Goal: Task Accomplishment & Management: Manage account settings

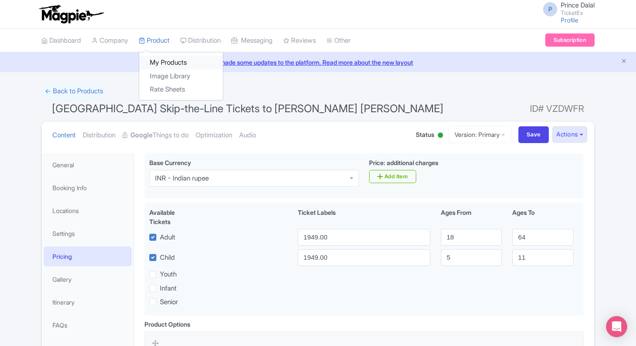
drag, startPoint x: 0, startPoint y: 0, endPoint x: 174, endPoint y: 64, distance: 185.1
click at [174, 64] on link "My Products" at bounding box center [181, 63] width 84 height 14
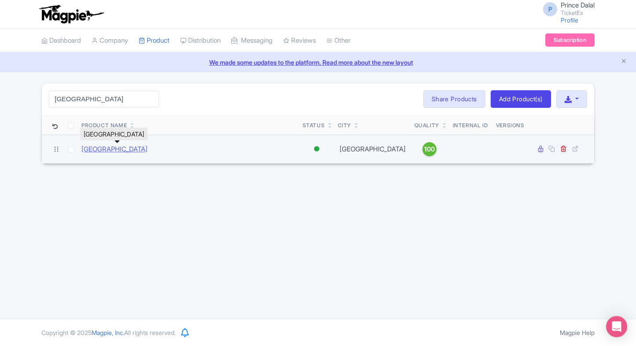
type input "madrid"
click at [111, 151] on link "[GEOGRAPHIC_DATA]" at bounding box center [114, 149] width 66 height 10
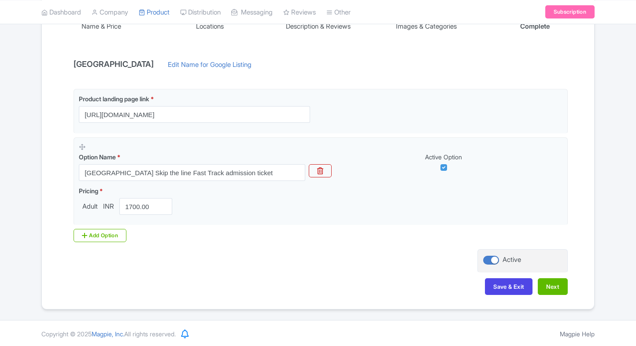
scroll to position [165, 0]
click at [81, 242] on div "Product landing page link * https://www.ticketex.co/activity/12/royal-palace-of…" at bounding box center [318, 169] width 500 height 160
click at [103, 233] on div "Add Option" at bounding box center [100, 235] width 53 height 13
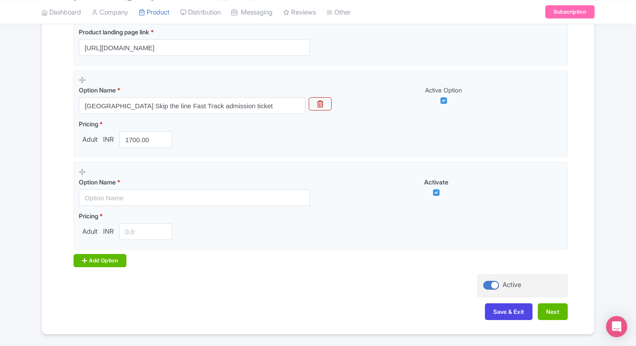
click at [111, 264] on div "Add Option" at bounding box center [100, 260] width 53 height 13
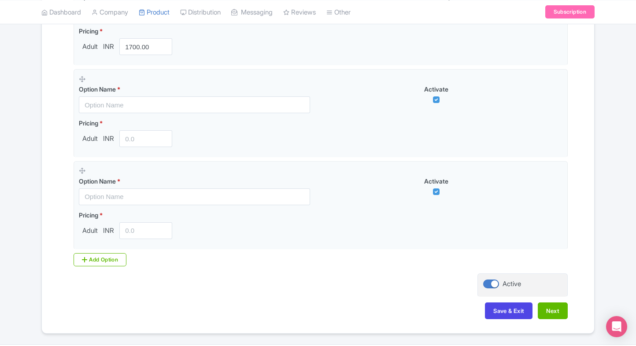
scroll to position [331, 0]
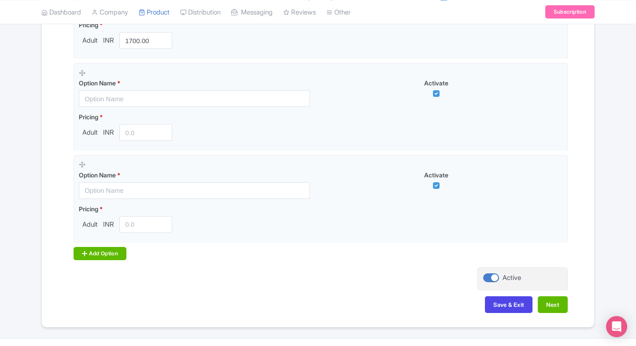
click at [116, 252] on div "Add Option" at bounding box center [100, 253] width 53 height 13
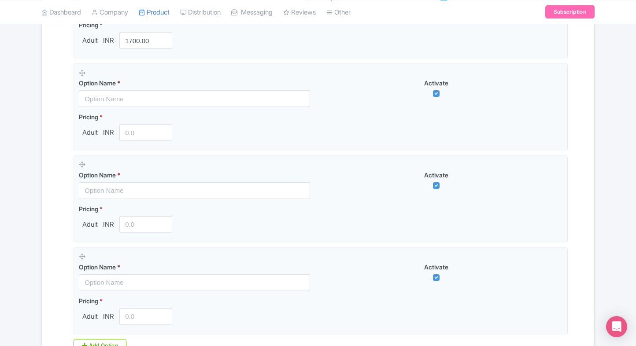
drag, startPoint x: 90, startPoint y: 346, endPoint x: 36, endPoint y: 206, distance: 150.4
click at [36, 206] on div "← Back to Products Royal Palace of Madrid ID# IVTODP Content Distribution Googl…" at bounding box center [318, 86] width 564 height 668
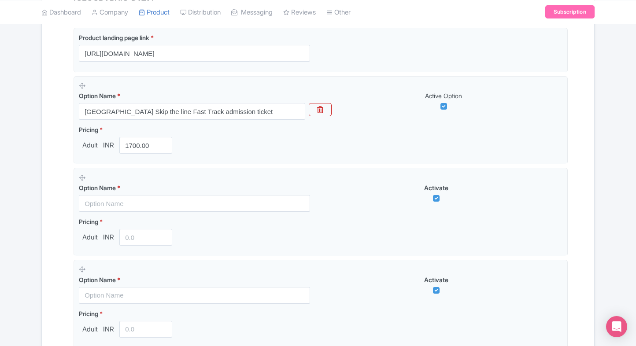
scroll to position [223, 0]
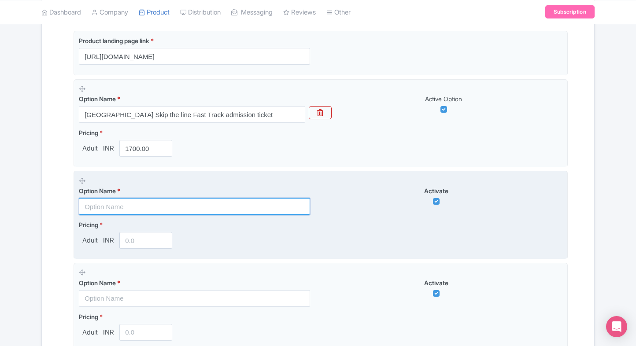
paste input "Royal Palace of Madrid Guided Tour(English)"
click at [132, 203] on input "text" at bounding box center [194, 206] width 231 height 17
type input "Royal Palace of Madrid Guided Tour(English)"
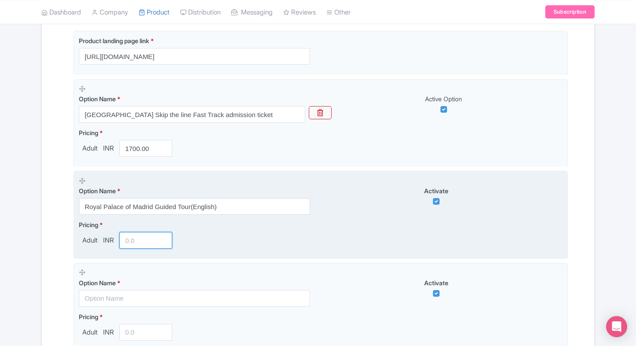
click at [135, 241] on input "number" at bounding box center [145, 240] width 53 height 17
type input "1"
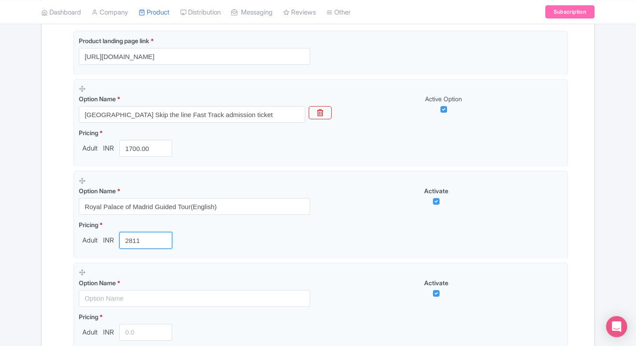
type input "2811"
click at [19, 246] on div "← Back to Products Royal Palace of Madrid ID# IVTODP Content Distribution Googl…" at bounding box center [318, 193] width 636 height 668
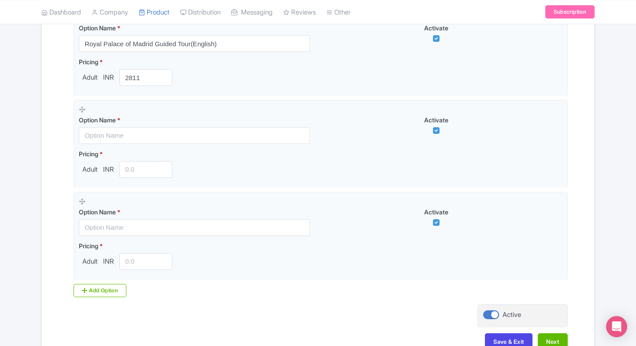
scroll to position [387, 0]
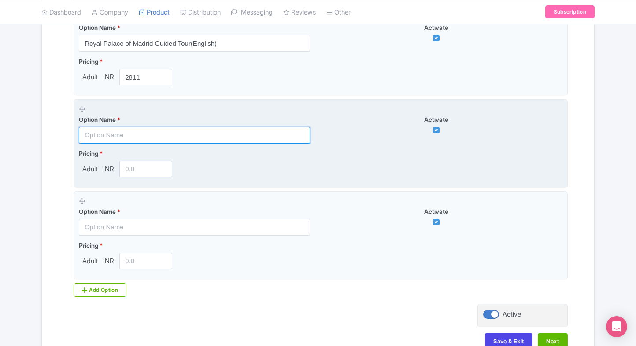
click at [168, 128] on input "text" at bounding box center [194, 135] width 231 height 17
paste input "Combo - [GEOGRAPHIC_DATA] Tickets + [GEOGRAPHIC_DATA][PERSON_NAME]"
type input "Combo - [GEOGRAPHIC_DATA] Tickets + [GEOGRAPHIC_DATA][PERSON_NAME]"
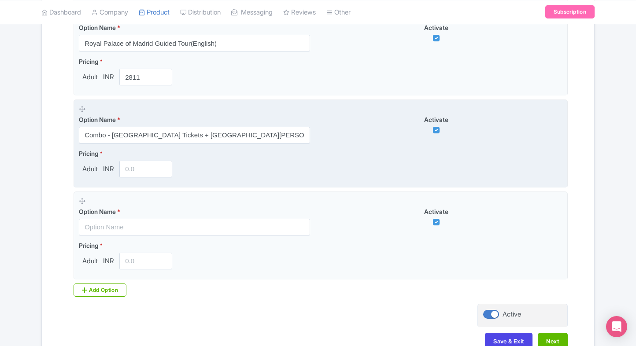
click at [135, 159] on div "Pricing * Adult INR" at bounding box center [127, 163] width 97 height 29
click at [132, 167] on input "number" at bounding box center [145, 169] width 53 height 17
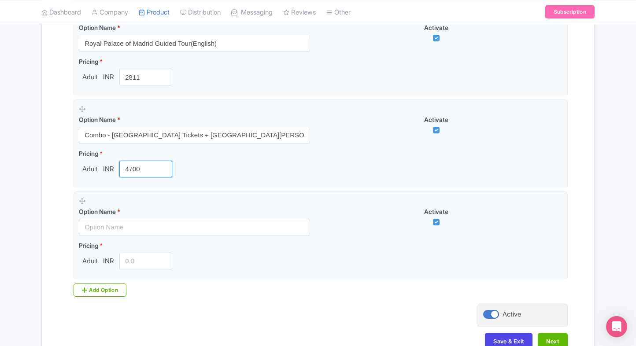
type input "4700"
click at [69, 199] on div "Product landing page link * https://www.ticketex.co/activity/12/royal-palace-of…" at bounding box center [318, 82] width 500 height 430
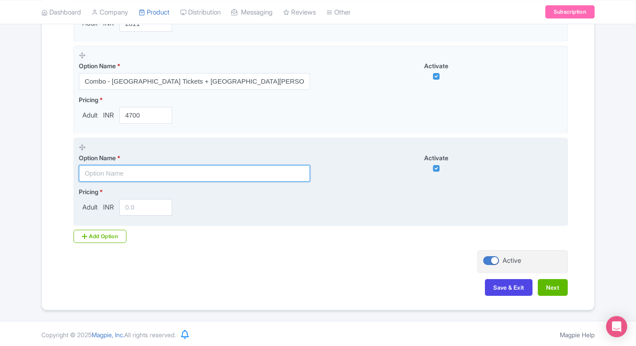
drag, startPoint x: 114, startPoint y: 167, endPoint x: 115, endPoint y: 171, distance: 5.0
click at [114, 167] on input "text" at bounding box center [194, 173] width 231 height 17
paste input "Combo - [GEOGRAPHIC_DATA] + [GEOGRAPHIC_DATA][PERSON_NAME]"
type input "Combo - [GEOGRAPHIC_DATA] + [GEOGRAPHIC_DATA][PERSON_NAME]"
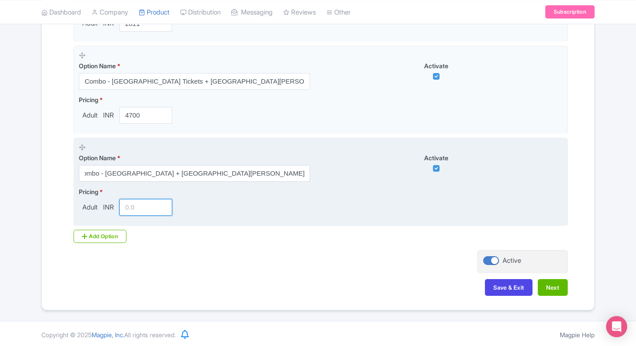
scroll to position [0, 0]
click at [133, 207] on input "number" at bounding box center [145, 207] width 53 height 17
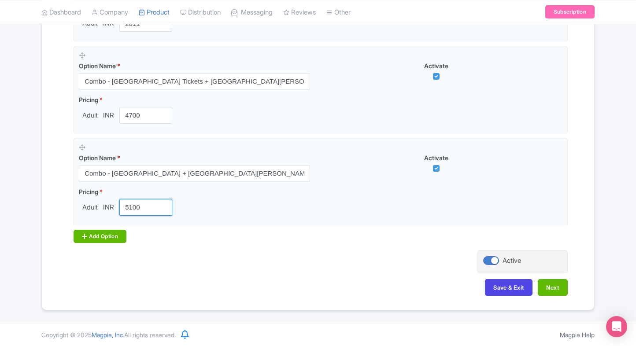
type input "5100"
click at [78, 237] on div "Add Option" at bounding box center [100, 236] width 53 height 13
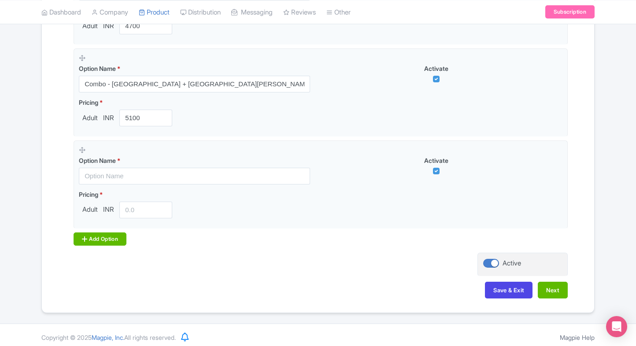
scroll to position [533, 0]
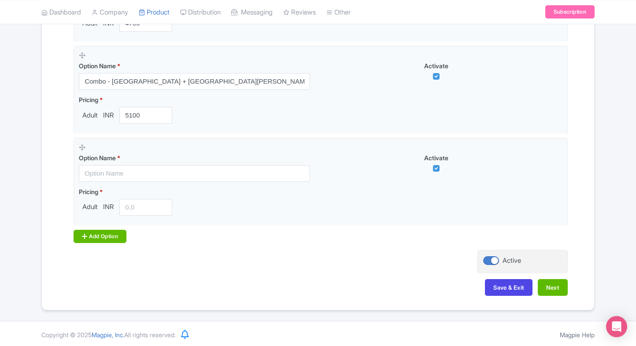
click at [99, 230] on div "Add Option" at bounding box center [100, 236] width 53 height 13
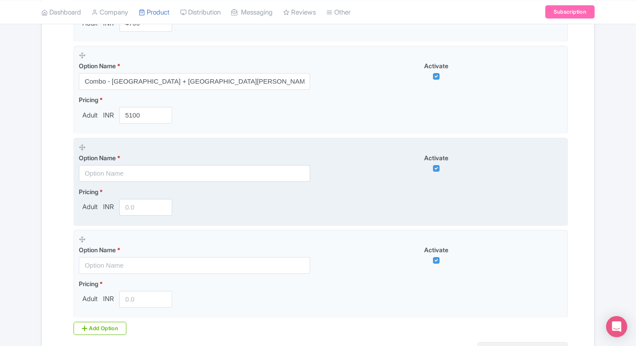
drag, startPoint x: 117, startPoint y: 175, endPoint x: 127, endPoint y: 170, distance: 11.2
click at [117, 175] on input "text" at bounding box center [194, 173] width 231 height 17
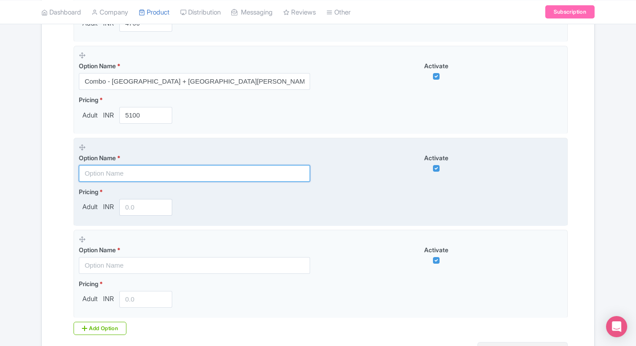
paste input "Combo - [GEOGRAPHIC_DATA] + Museum of Illusions [GEOGRAPHIC_DATA]"
type input "Combo - [GEOGRAPHIC_DATA] + Museum of Illusions [GEOGRAPHIC_DATA]"
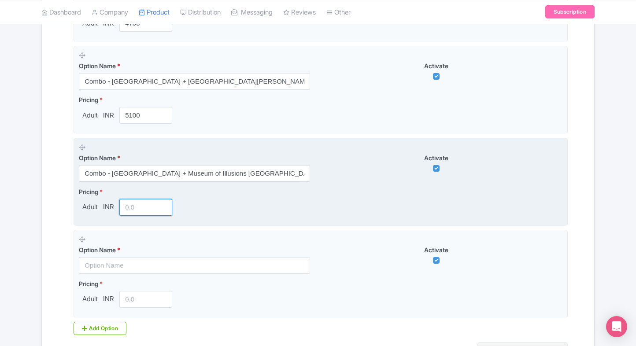
click at [130, 207] on input "number" at bounding box center [145, 207] width 53 height 17
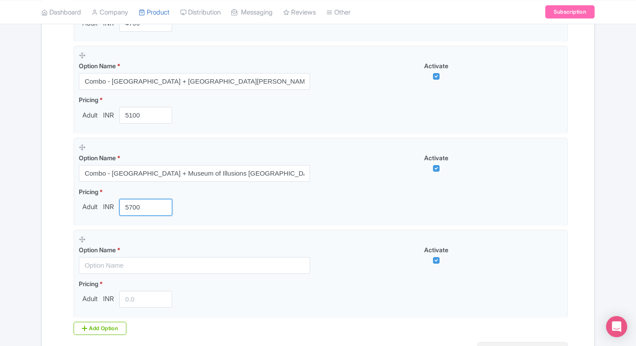
type input "5700"
click at [59, 207] on div "Name & Price Locations Description & Reviews Images & Categories Complete Royal…" at bounding box center [318, 11] width 542 height 771
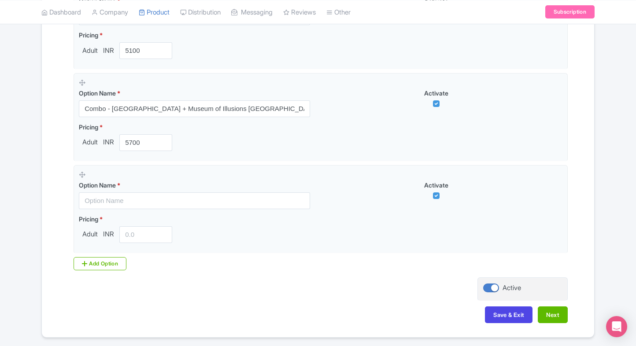
scroll to position [598, 0]
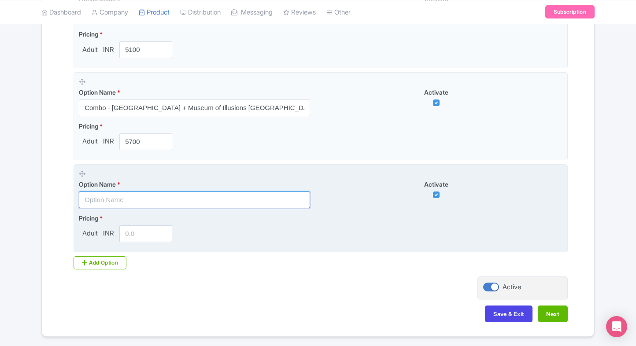
click at [115, 193] on input "text" at bounding box center [194, 200] width 231 height 17
paste input "Combo - [GEOGRAPHIC_DATA] ticket + [GEOGRAPHIC_DATA]"
type input "Combo - [GEOGRAPHIC_DATA] ticket + [GEOGRAPHIC_DATA]"
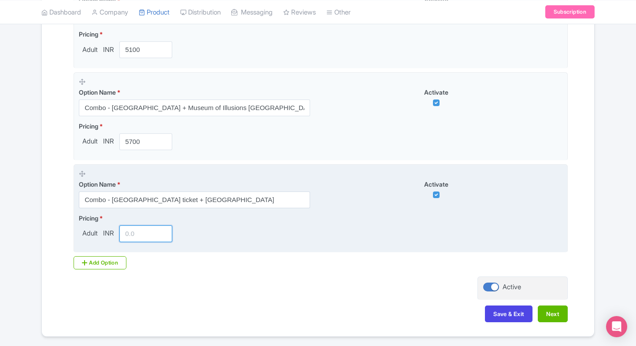
click at [138, 239] on input "number" at bounding box center [145, 234] width 53 height 17
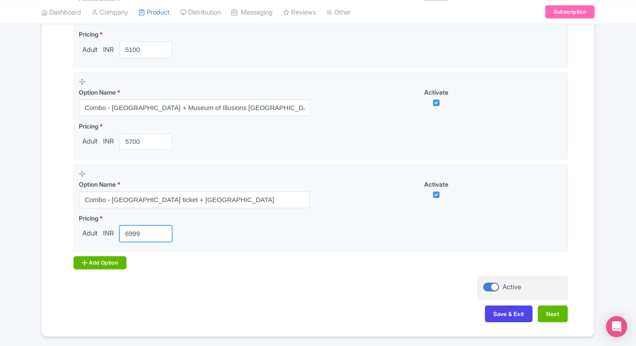
type input "6999"
click at [76, 262] on div "Add Option" at bounding box center [100, 262] width 53 height 13
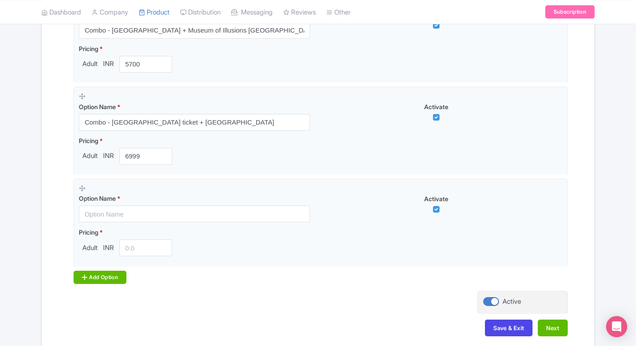
scroll to position [690, 0]
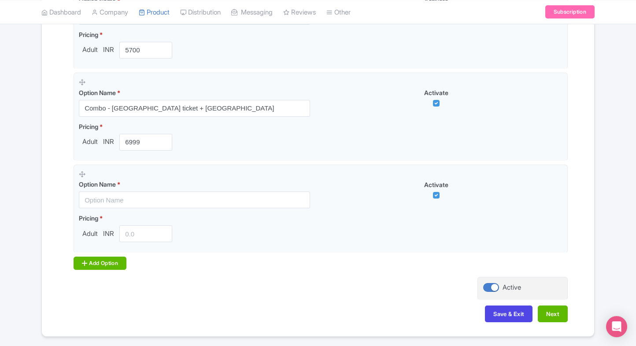
click at [97, 263] on div "Add Option" at bounding box center [100, 263] width 53 height 13
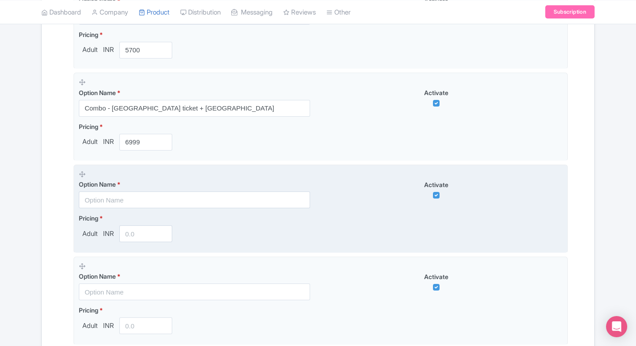
click at [130, 196] on input "text" at bounding box center [194, 200] width 231 height 17
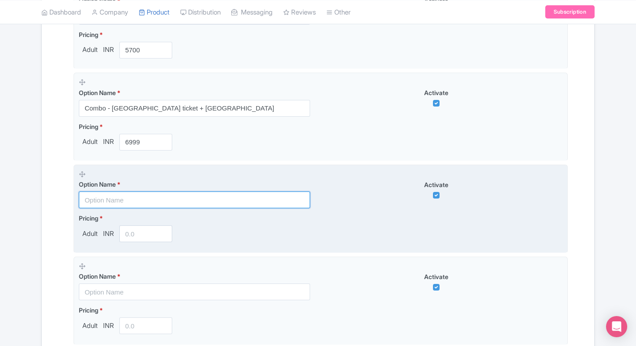
paste input "Combo - [GEOGRAPHIC_DATA] ticket + Bernabéu(Guided Tour)"
type input "Combo - [GEOGRAPHIC_DATA] ticket + Bernabéu(Guided Tour)"
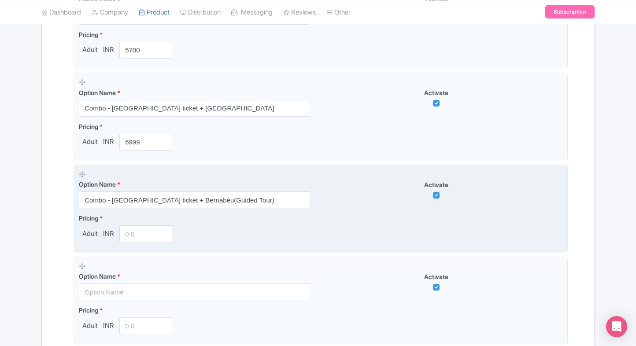
click at [133, 241] on fieldset "Option Name * Combo - Royal Palace of Madrid ticket + Bernabéu(Guided Tour) Act…" at bounding box center [321, 209] width 494 height 89
click at [137, 234] on input "number" at bounding box center [145, 234] width 53 height 17
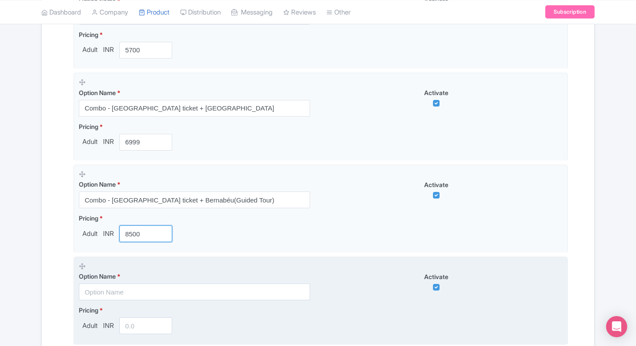
type input "8500"
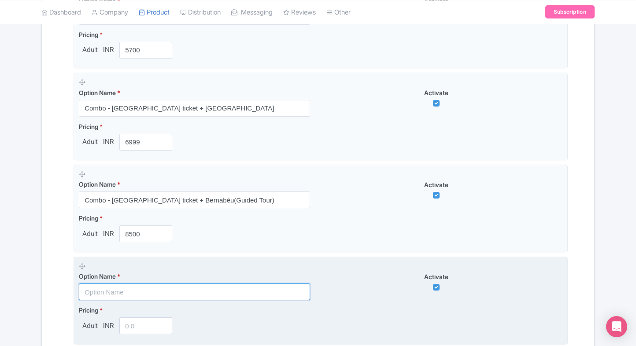
click at [102, 293] on input "text" at bounding box center [194, 292] width 231 height 17
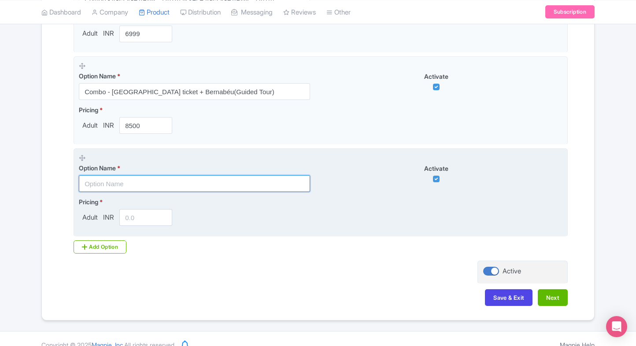
scroll to position [808, 0]
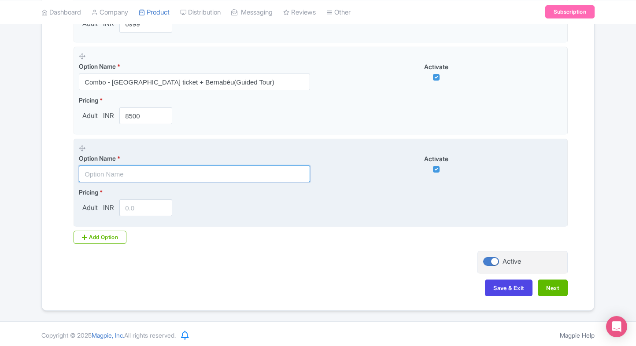
paste input "Combo - [GEOGRAPHIC_DATA] ticket + [GEOGRAPHIC_DATA]"
type input "Combo - [GEOGRAPHIC_DATA] ticket + [GEOGRAPHIC_DATA]"
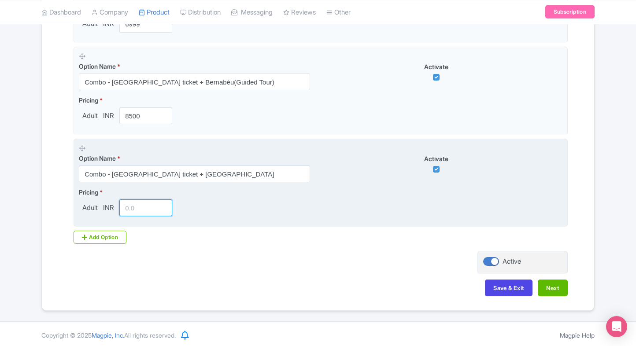
click at [147, 204] on input "number" at bounding box center [145, 208] width 53 height 17
type input "3700"
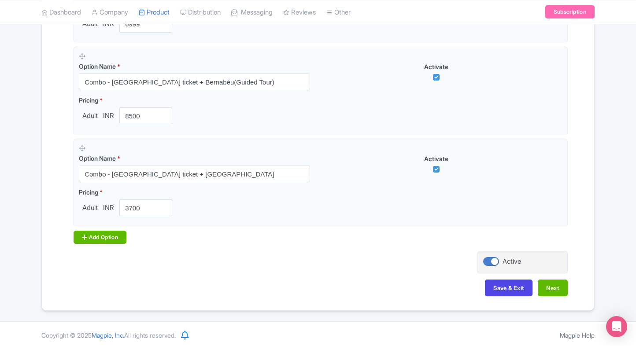
drag, startPoint x: 101, startPoint y: 225, endPoint x: 92, endPoint y: 230, distance: 10.3
drag, startPoint x: 92, startPoint y: 230, endPoint x: 114, endPoint y: 228, distance: 22.1
click at [100, 237] on div "Add Option" at bounding box center [100, 237] width 53 height 13
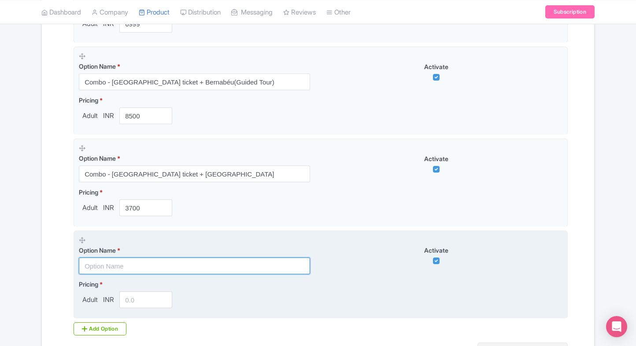
paste input "Combo - [GEOGRAPHIC_DATA] ticket + [GEOGRAPHIC_DATA]"
click at [126, 264] on input "text" at bounding box center [194, 266] width 231 height 17
type input "Combo - [GEOGRAPHIC_DATA] ticket + [GEOGRAPHIC_DATA]"
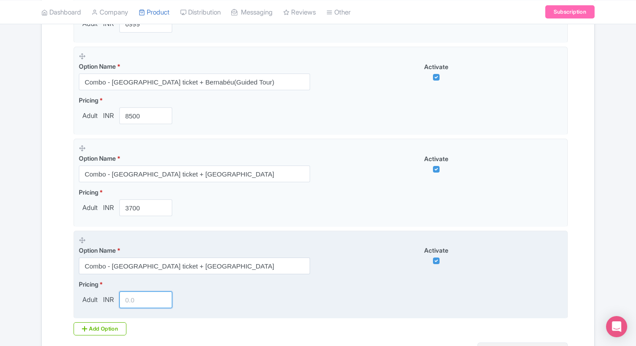
click at [132, 299] on input "number" at bounding box center [145, 300] width 53 height 17
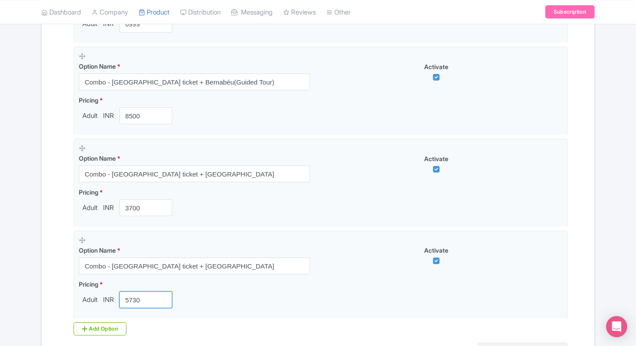
type input "5730"
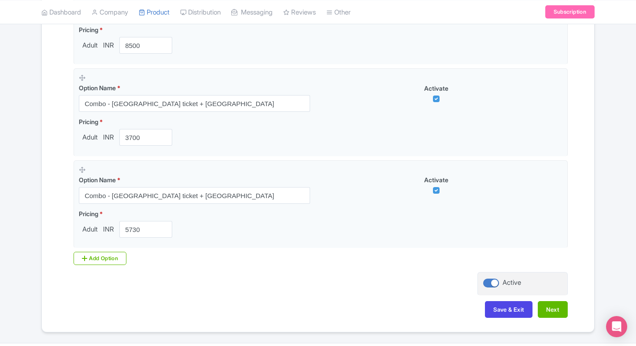
scroll to position [900, 0]
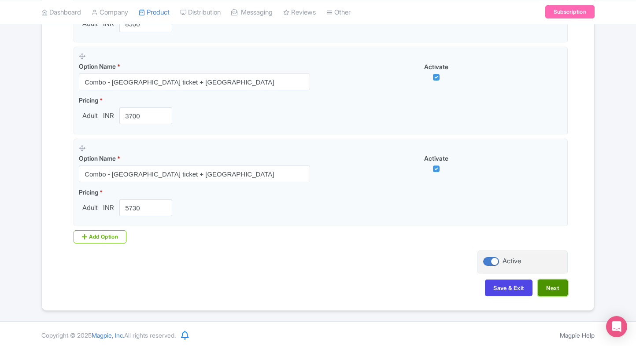
click at [559, 282] on button "Next" at bounding box center [553, 288] width 30 height 17
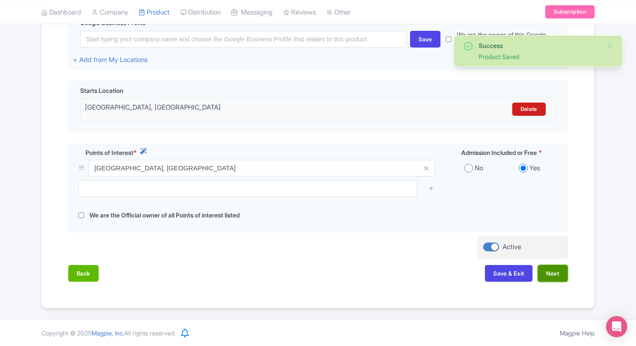
click at [548, 276] on button "Next" at bounding box center [553, 273] width 30 height 17
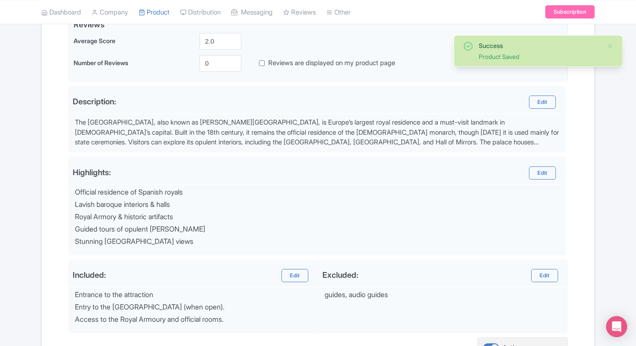
scroll to position [314, 0]
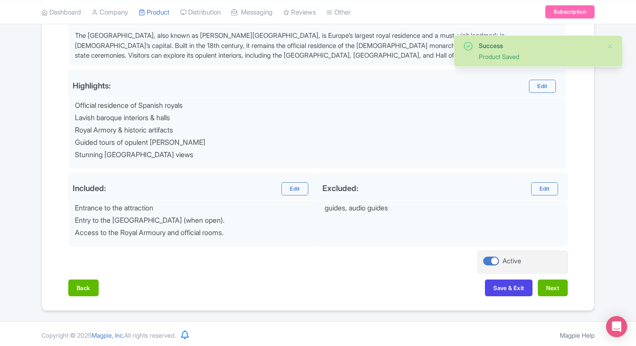
click at [557, 296] on div "Back Save & Exit Next" at bounding box center [318, 293] width 500 height 26
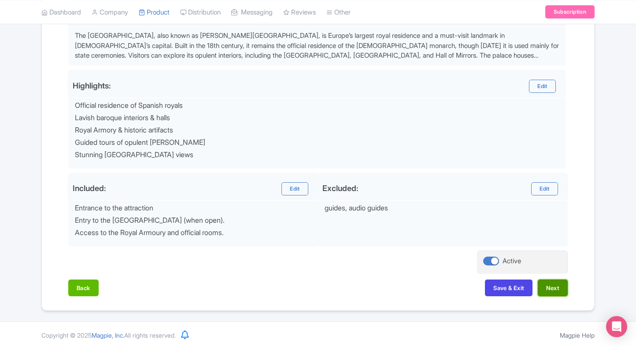
click at [552, 289] on button "Next" at bounding box center [553, 288] width 30 height 17
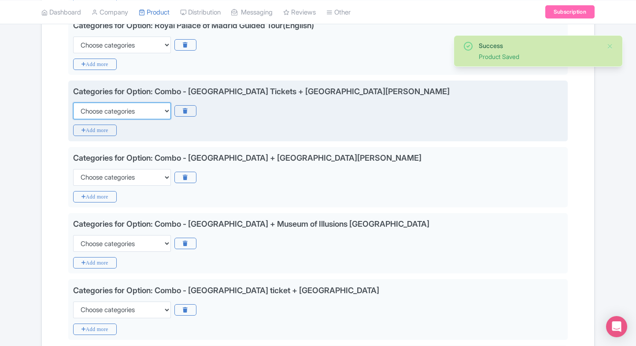
click at [125, 110] on select "Choose categories Adults Only Animals Audio Guide Beaches Bike Tours Boat Tours…" at bounding box center [122, 111] width 98 height 17
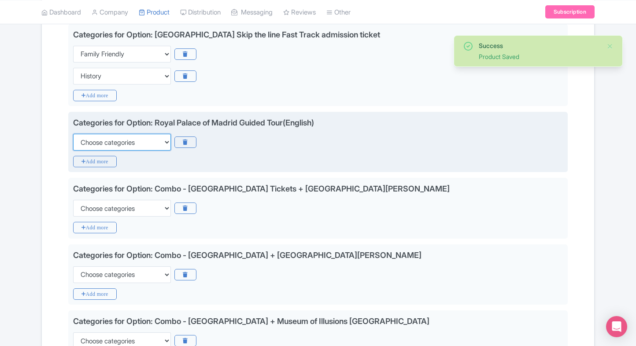
click at [111, 140] on select "Choose categories Adults Only Animals Audio Guide Beaches Bike Tours Boat Tours…" at bounding box center [122, 142] width 98 height 17
select select "family-friendly"
click at [73, 134] on select "Choose categories Adults Only Animals Audio Guide Beaches Bike Tours Boat Tours…" at bounding box center [122, 142] width 98 height 17
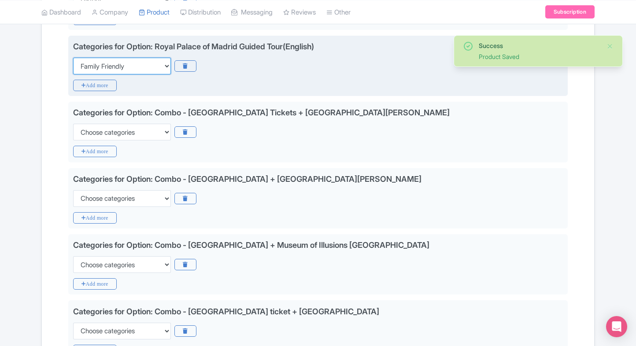
scroll to position [294, 0]
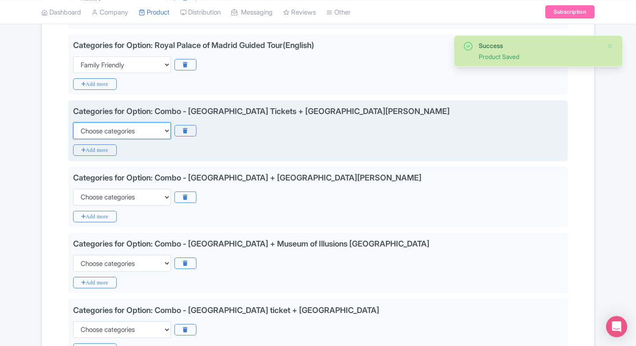
click at [124, 130] on select "Choose categories Adults Only Animals Audio Guide Beaches Bike Tours Boat Tours…" at bounding box center [122, 130] width 98 height 17
select select "family-friendly"
click at [73, 122] on select "Choose categories Adults Only Animals Audio Guide Beaches Bike Tours Boat Tours…" at bounding box center [122, 130] width 98 height 17
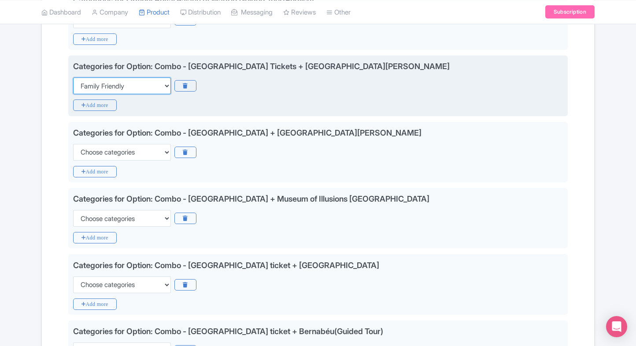
scroll to position [340, 0]
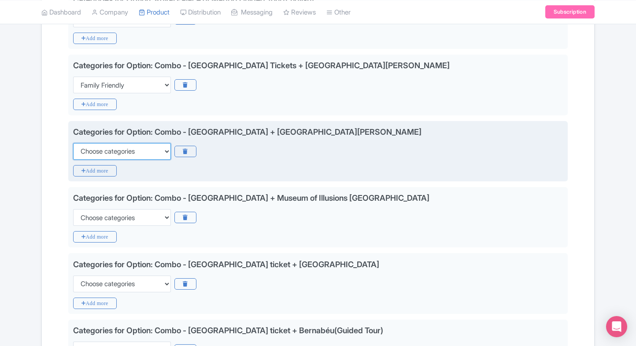
click at [116, 143] on select "Choose categories Adults Only Animals Audio Guide Beaches Bike Tours Boat Tours…" at bounding box center [122, 151] width 98 height 17
select select "family-friendly"
click at [73, 143] on select "Choose categories Adults Only Animals Audio Guide Beaches Bike Tours Boat Tours…" at bounding box center [122, 151] width 98 height 17
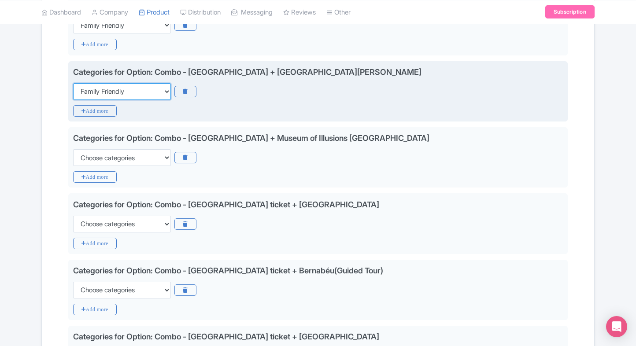
scroll to position [411, 0]
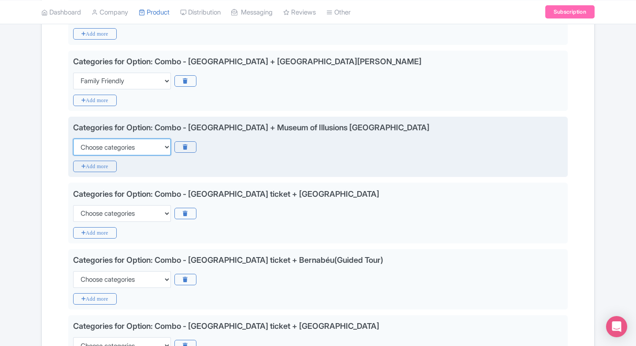
click at [117, 142] on select "Choose categories Adults Only Animals Audio Guide Beaches Bike Tours Boat Tours…" at bounding box center [122, 147] width 98 height 17
select select "family-friendly"
click at [73, 139] on select "Choose categories Adults Only Animals Audio Guide Beaches Bike Tours Boat Tours…" at bounding box center [122, 147] width 98 height 17
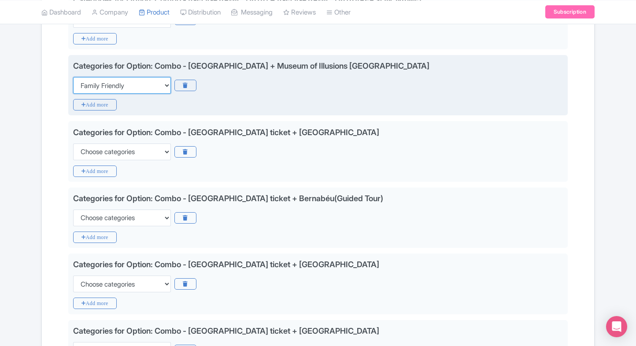
scroll to position [485, 0]
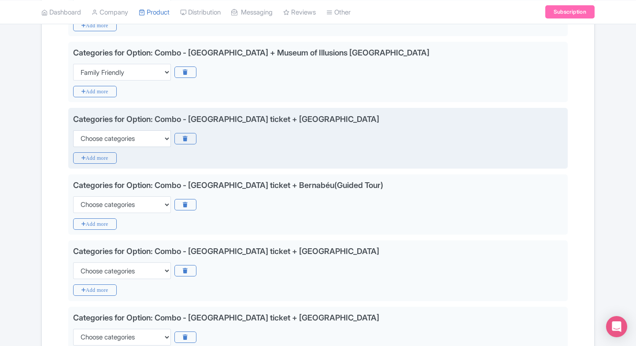
click at [141, 125] on div "Categories for Option: Combo - Royal Palace of Madrid ticket + Bernabéu Choose …" at bounding box center [318, 130] width 490 height 34
click at [125, 133] on select "Choose categories Adults Only Animals Audio Guide Beaches Bike Tours Boat Tours…" at bounding box center [122, 138] width 98 height 17
select select "family-friendly"
click at [73, 130] on select "Choose categories Adults Only Animals Audio Guide Beaches Bike Tours Boat Tours…" at bounding box center [122, 138] width 98 height 17
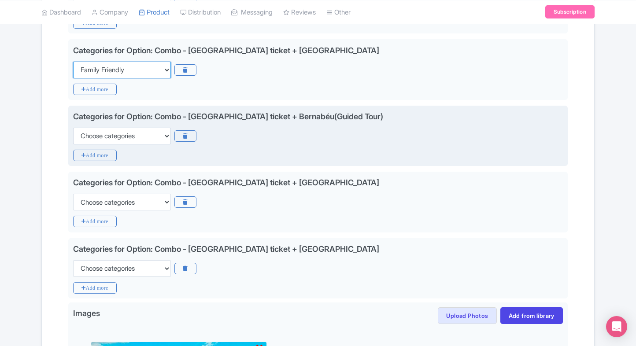
scroll to position [555, 0]
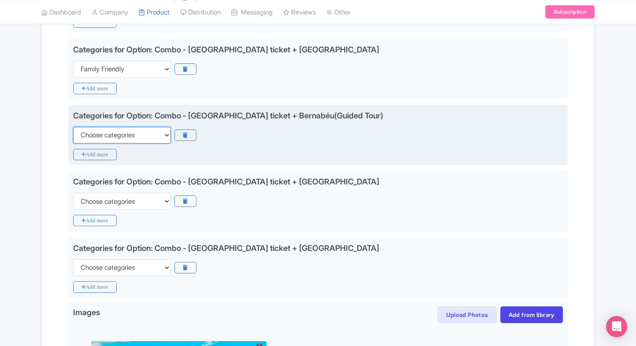
click at [136, 130] on select "Choose categories Adults Only Animals Audio Guide Beaches Bike Tours Boat Tours…" at bounding box center [122, 135] width 98 height 17
select select "family-friendly"
click at [73, 127] on select "Choose categories Adults Only Animals Audio Guide Beaches Bike Tours Boat Tours…" at bounding box center [122, 135] width 98 height 17
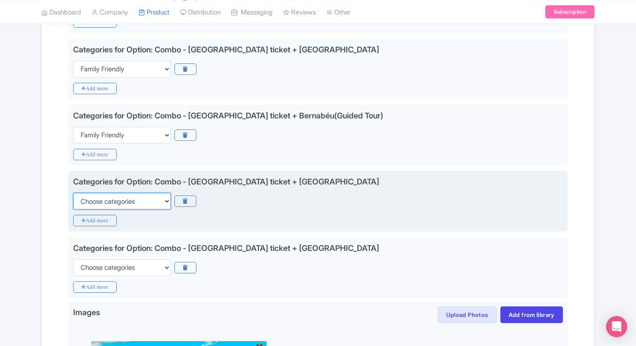
click at [128, 206] on select "Choose categories Adults Only Animals Audio Guide Beaches Bike Tours Boat Tours…" at bounding box center [122, 201] width 98 height 17
select select "family-friendly"
click at [73, 193] on select "Choose categories Adults Only Animals Audio Guide Beaches Bike Tours Boat Tours…" at bounding box center [122, 201] width 98 height 17
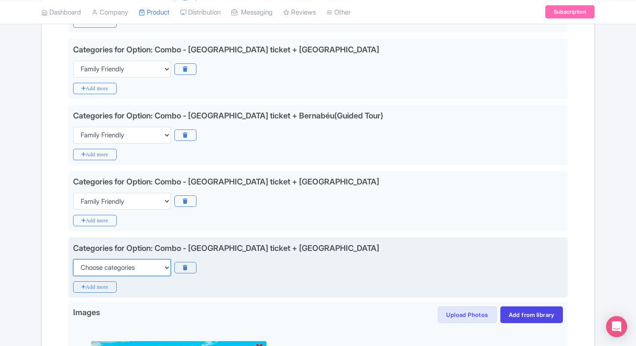
click at [123, 270] on select "Choose categories Adults Only Animals Audio Guide Beaches Bike Tours Boat Tours…" at bounding box center [122, 267] width 98 height 17
select select "family-friendly"
click at [73, 259] on select "Choose categories Adults Only Animals Audio Guide Beaches Bike Tours Boat Tours…" at bounding box center [122, 267] width 98 height 17
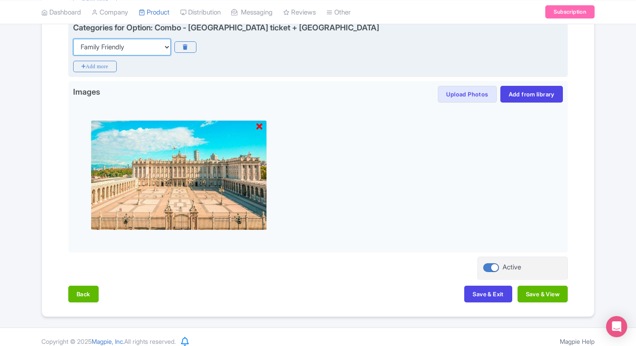
scroll to position [781, 0]
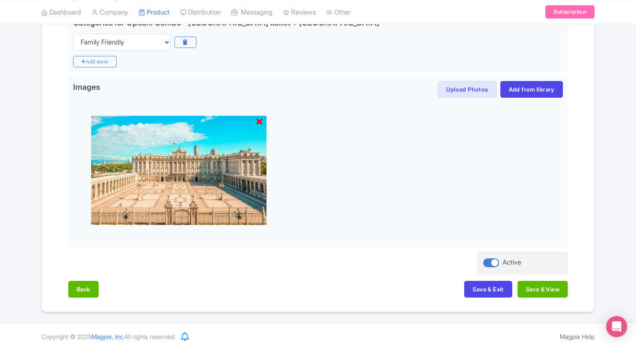
click at [458, 284] on div "Back Save & Exit Save & View" at bounding box center [318, 294] width 500 height 26
click at [472, 285] on button "Save & Exit" at bounding box center [488, 289] width 48 height 17
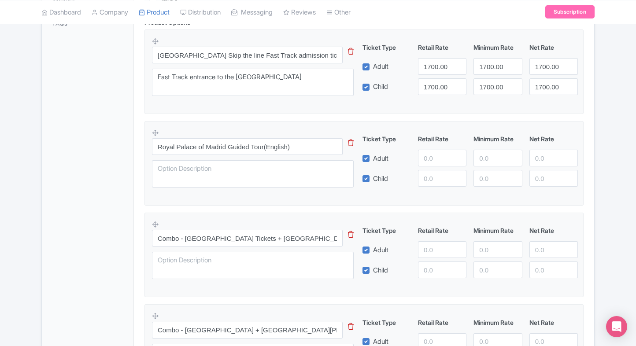
scroll to position [303, 0]
click at [430, 161] on input "number" at bounding box center [442, 157] width 48 height 17
paste input "number"
type input "2811"
click at [430, 176] on input "number" at bounding box center [442, 178] width 48 height 17
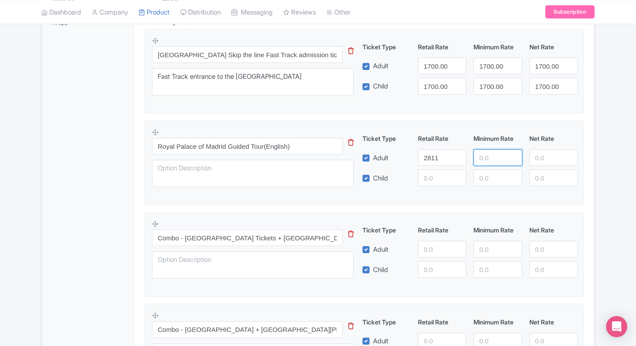
paste input "2811"
click at [504, 152] on input "number" at bounding box center [498, 157] width 48 height 17
type input "2811"
click at [497, 168] on div "Ticket Type Retail Rate Minimum Rate Net Rate Adult 2811 2811 Child This tip ha…" at bounding box center [470, 160] width 212 height 52
paste input "2811"
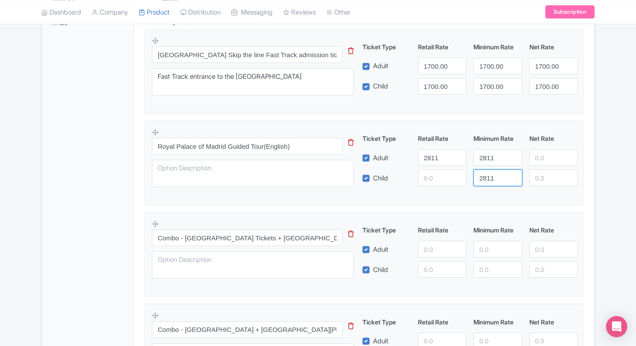
drag, startPoint x: 487, startPoint y: 175, endPoint x: 435, endPoint y: 182, distance: 52.5
click at [435, 182] on div "Child 2811" at bounding box center [470, 178] width 223 height 17
type input "2811"
paste input "2811"
click at [435, 182] on input "2811" at bounding box center [442, 178] width 48 height 17
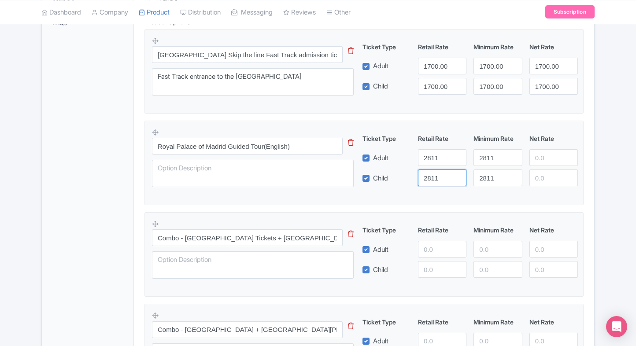
type input "2811"
paste input "2811"
click at [551, 151] on input "2811" at bounding box center [554, 157] width 48 height 17
type input "2811"
paste input "2811"
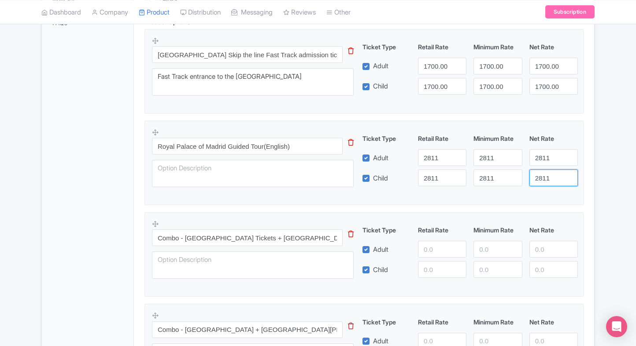
click at [545, 171] on input "2811" at bounding box center [554, 178] width 48 height 17
type input "2811"
click at [607, 178] on div "← Back to Products Royal Palace of Madrid ID# IVTODP Content Distribution Googl…" at bounding box center [318, 343] width 636 height 1127
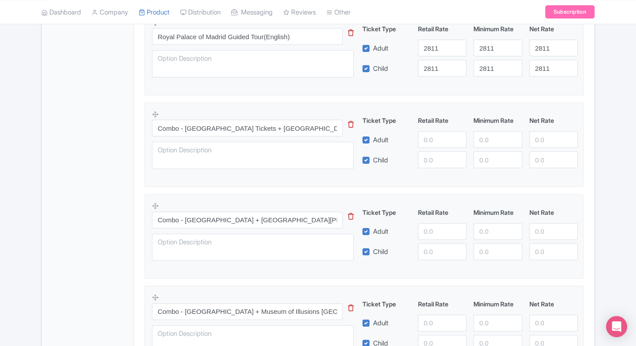
scroll to position [0, 0]
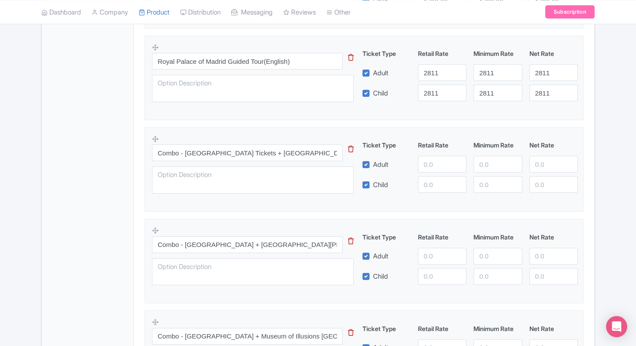
scroll to position [394, 0]
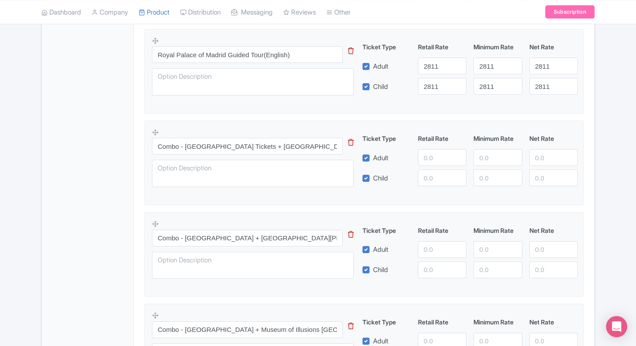
click at [607, 161] on div "← Back to Products Royal Palace of Madrid ID# IVTODP Content Distribution Googl…" at bounding box center [318, 252] width 636 height 1127
click at [426, 158] on input "number" at bounding box center [442, 157] width 48 height 17
type input "4700"
paste input "4700"
click at [430, 171] on input "4700" at bounding box center [442, 178] width 48 height 17
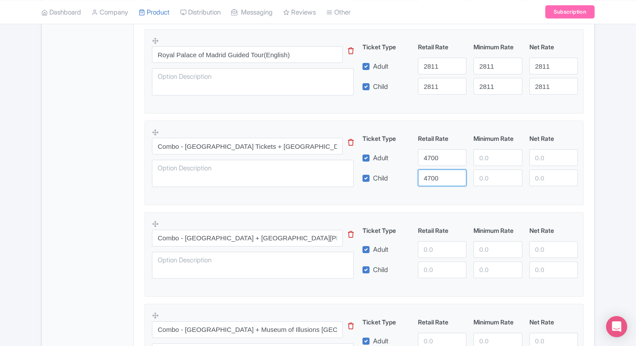
type input "4700"
paste input "4700"
drag, startPoint x: 487, startPoint y: 156, endPoint x: 485, endPoint y: 183, distance: 26.9
click at [485, 183] on div "Ticket Type Retail Rate Minimum Rate Net Rate Adult 4700 4700 Child 4700 This t…" at bounding box center [470, 160] width 212 height 52
type input "4700"
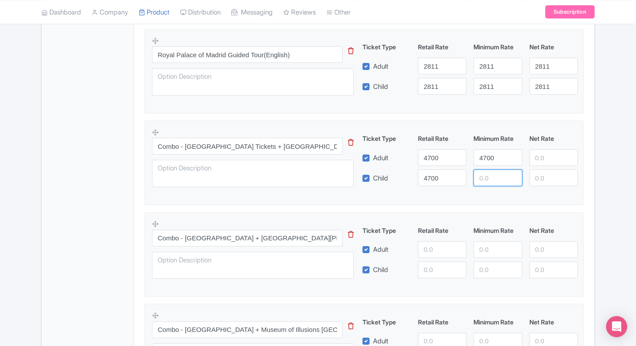
paste input "4700"
drag, startPoint x: 485, startPoint y: 183, endPoint x: 542, endPoint y: 167, distance: 59.0
click at [542, 167] on div "Ticket Type Retail Rate Minimum Rate Net Rate Adult 4700 4700 Child 4700 4700 T…" at bounding box center [470, 160] width 212 height 52
type input "4700"
click at [542, 167] on div "Ticket Type Retail Rate Minimum Rate Net Rate Adult 4700 4700 Child 4700 4700 T…" at bounding box center [470, 160] width 212 height 52
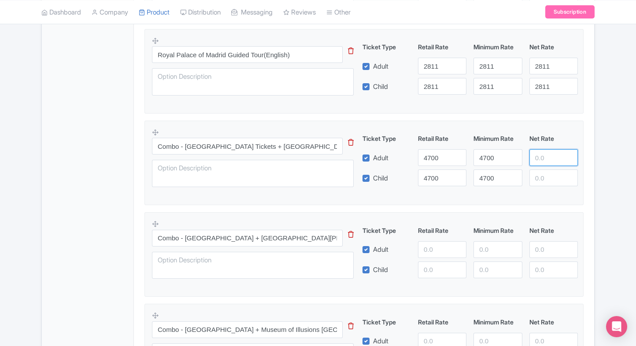
paste input "4700"
drag, startPoint x: 549, startPoint y: 155, endPoint x: 542, endPoint y: 175, distance: 21.6
click at [542, 175] on div "Ticket Type Retail Rate Minimum Rate Net Rate Adult 4700 4700 4700 Child 4700 4…" at bounding box center [470, 160] width 212 height 52
type input "4700"
paste input "4700"
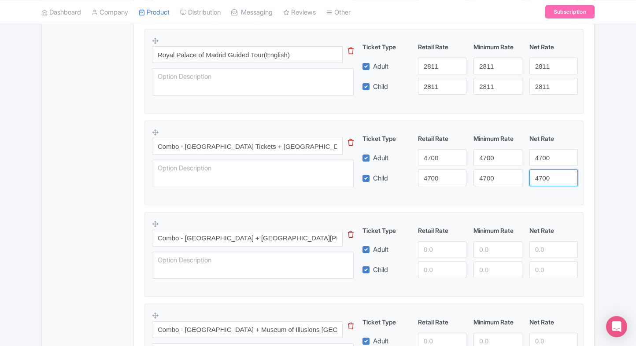
click at [542, 175] on input "4700" at bounding box center [554, 178] width 48 height 17
type input "4700"
click at [587, 173] on div "Product Options i Royal Palace of Madrid Skip the line Fast Track admission tic…" at bounding box center [364, 351] width 450 height 850
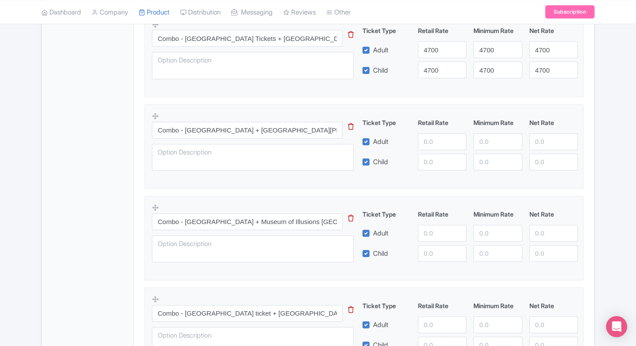
scroll to position [504, 0]
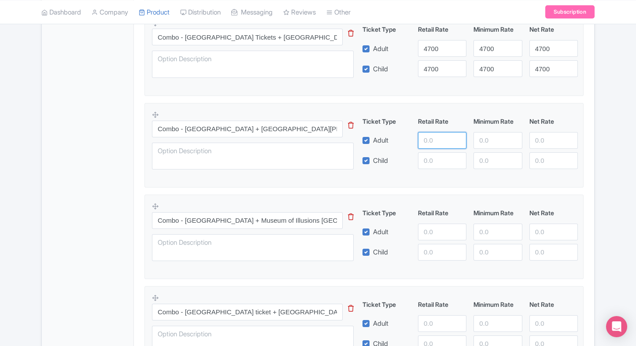
click at [441, 138] on input "number" at bounding box center [442, 140] width 48 height 17
type input "5100"
click at [438, 150] on div "Ticket Type Retail Rate Minimum Rate Net Rate Adult 5100 Child This tip has not…" at bounding box center [470, 143] width 212 height 52
paste input "5100"
click at [437, 152] on input "5100" at bounding box center [442, 160] width 48 height 17
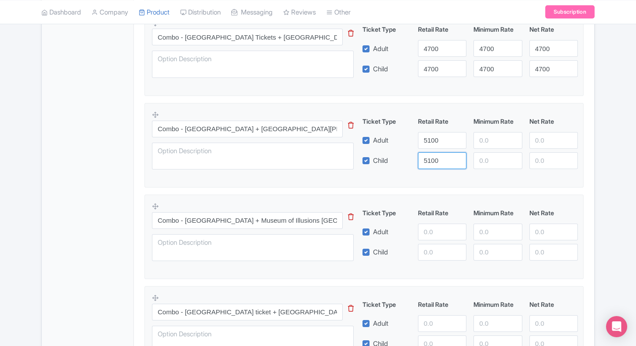
type input "5100"
paste input "5100"
drag, startPoint x: 478, startPoint y: 135, endPoint x: 488, endPoint y: 159, distance: 25.9
click at [488, 159] on div "Ticket Type Retail Rate Minimum Rate Net Rate Adult 5100 5100 Child 5100 This t…" at bounding box center [470, 143] width 212 height 52
type input "5100"
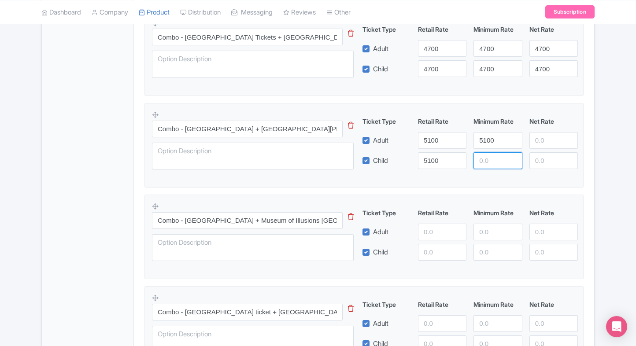
paste input "5100"
drag, startPoint x: 488, startPoint y: 159, endPoint x: 533, endPoint y: 144, distance: 47.9
click at [533, 144] on div "Ticket Type Retail Rate Minimum Rate Net Rate Adult 5100 5100 Child 5100 5100 T…" at bounding box center [470, 143] width 212 height 52
type input "5100"
paste input "5100"
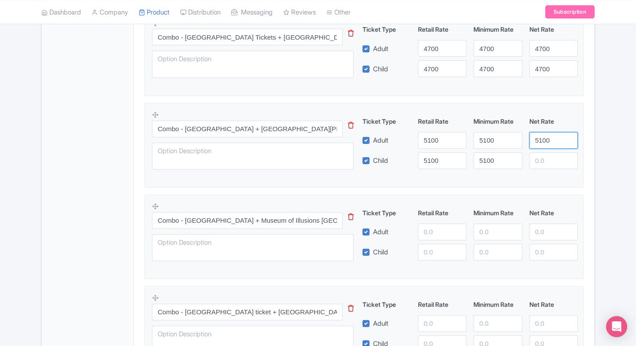
drag, startPoint x: 533, startPoint y: 144, endPoint x: 544, endPoint y: 158, distance: 17.6
click at [544, 158] on div "Ticket Type Retail Rate Minimum Rate Net Rate Adult 5100 5100 5100 Child 5100 5…" at bounding box center [470, 143] width 212 height 52
type input "5100"
paste input "5100"
drag, startPoint x: 544, startPoint y: 158, endPoint x: 594, endPoint y: 160, distance: 49.9
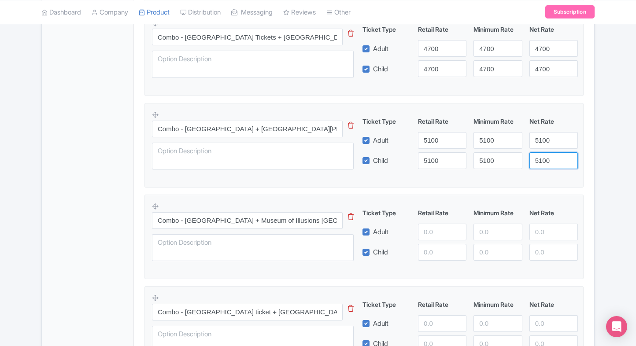
click at [594, 160] on div "Royal Palace of Madrid Name * i Royal Palace of Madrid Your product's name has …" at bounding box center [364, 175] width 460 height 1062
type input "5100"
click at [594, 160] on div "Royal Palace of Madrid Name * i Royal Palace of Madrid Your product's name has …" at bounding box center [364, 175] width 460 height 1062
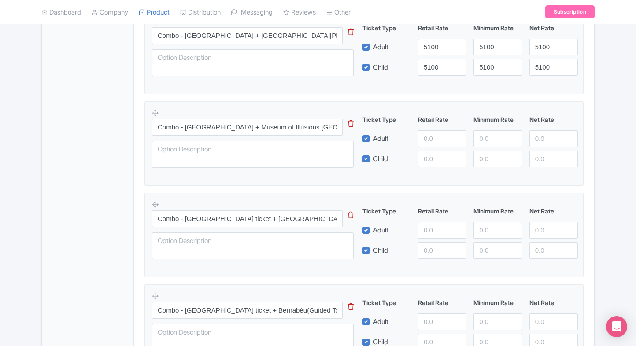
scroll to position [608, 0]
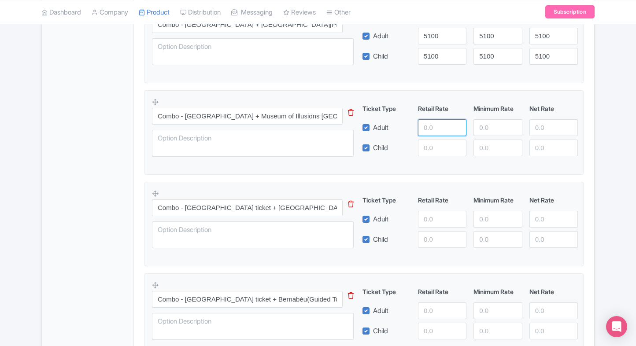
click at [433, 129] on input "number" at bounding box center [442, 127] width 48 height 17
type input "5700"
click at [431, 148] on input "number" at bounding box center [442, 148] width 48 height 17
paste input "5700"
type input "5700"
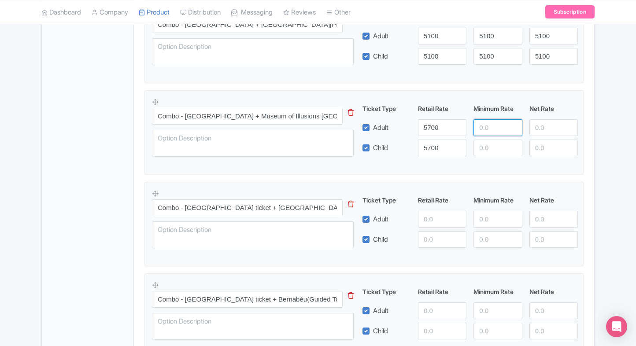
paste input "5700"
drag, startPoint x: 483, startPoint y: 130, endPoint x: 487, endPoint y: 144, distance: 14.6
click at [487, 144] on div "Ticket Type Retail Rate Minimum Rate Net Rate Adult 5700 5700 Child 5700 This t…" at bounding box center [470, 130] width 212 height 52
type input "5700"
paste input "5700"
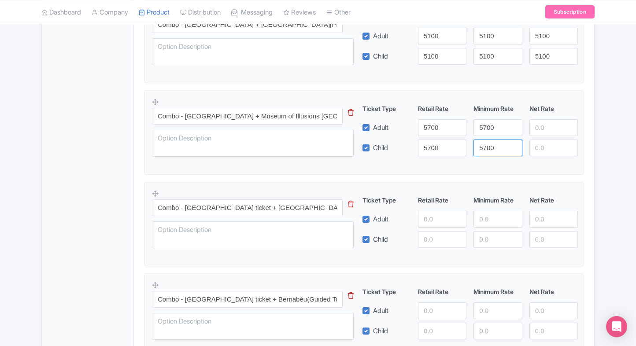
drag, startPoint x: 487, startPoint y: 144, endPoint x: 550, endPoint y: 130, distance: 64.6
click at [550, 130] on div "Ticket Type Retail Rate Minimum Rate Net Rate Adult 5700 5700 Child 5700 5700 T…" at bounding box center [470, 130] width 212 height 52
type input "5700"
paste input "5700"
drag, startPoint x: 550, startPoint y: 130, endPoint x: 545, endPoint y: 150, distance: 20.9
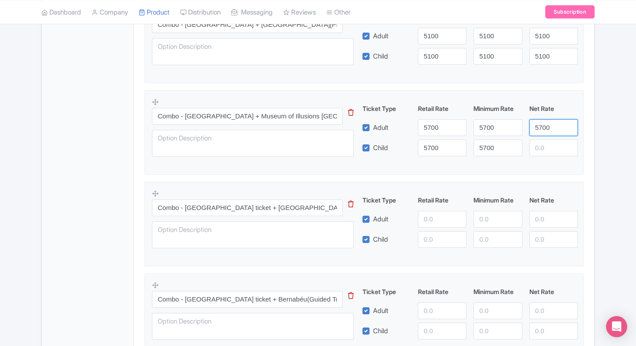
click at [545, 150] on div "Ticket Type Retail Rate Minimum Rate Net Rate Adult 5700 5700 5700 Child 5700 5…" at bounding box center [470, 130] width 212 height 52
type input "5700"
paste input "5700"
drag, startPoint x: 545, startPoint y: 150, endPoint x: 591, endPoint y: 154, distance: 46.4
click at [591, 154] on div "Royal Palace of Madrid Name * i Royal Palace of Madrid Your product's name has …" at bounding box center [364, 71] width 460 height 1062
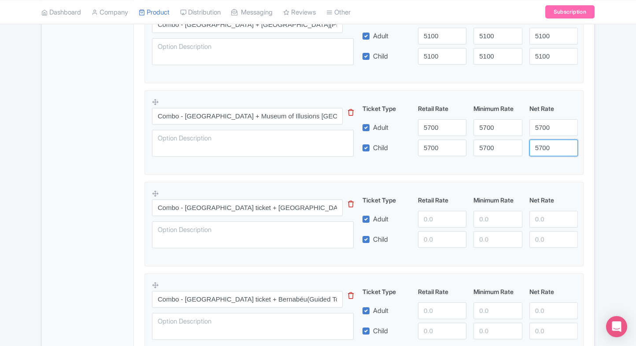
type input "5700"
click at [591, 154] on div "Royal Palace of Madrid Name * i Royal Palace of Madrid Your product's name has …" at bounding box center [364, 71] width 460 height 1062
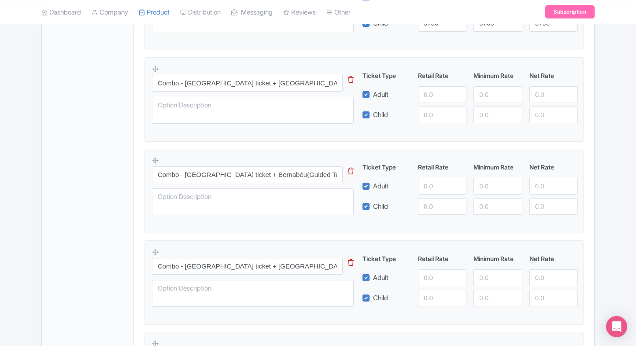
scroll to position [731, 0]
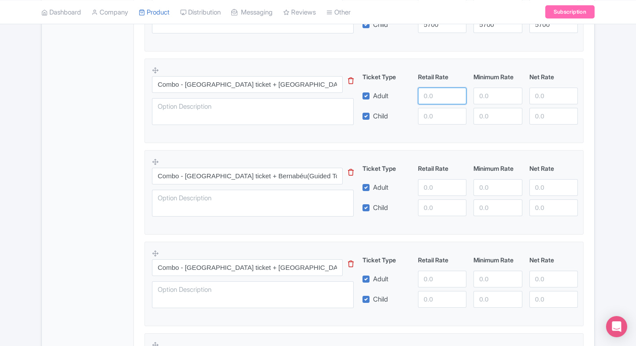
click at [423, 98] on input "number" at bounding box center [442, 96] width 48 height 17
type input "6999"
paste input "6999"
click at [429, 108] on input "6999" at bounding box center [442, 116] width 48 height 17
type input "6999"
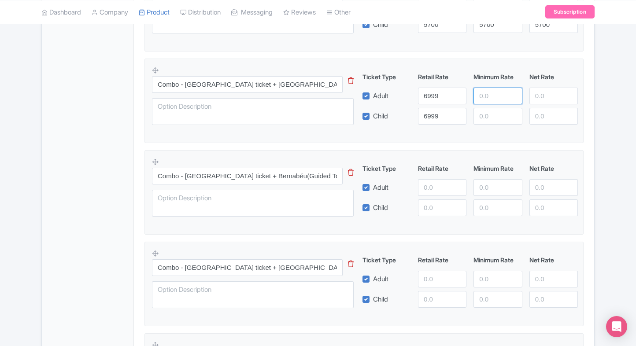
paste input "6999"
drag, startPoint x: 484, startPoint y: 96, endPoint x: 488, endPoint y: 110, distance: 14.6
click at [488, 110] on div "Ticket Type Retail Rate Minimum Rate Net Rate Adult 6999 6999 Child 6999 This t…" at bounding box center [470, 98] width 212 height 52
type input "6999"
paste input "6999"
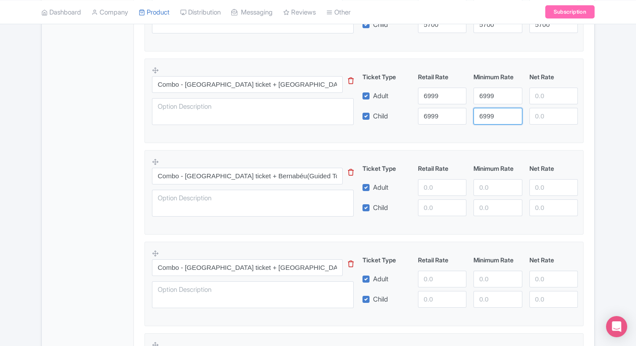
drag, startPoint x: 488, startPoint y: 110, endPoint x: 544, endPoint y: 93, distance: 58.4
click at [544, 93] on div "Ticket Type Retail Rate Minimum Rate Net Rate Adult 6999 6999 Child 6999 6999 T…" at bounding box center [470, 98] width 212 height 52
paste input "6999"
type input "69996999"
drag, startPoint x: 544, startPoint y: 93, endPoint x: 544, endPoint y: 115, distance: 22.0
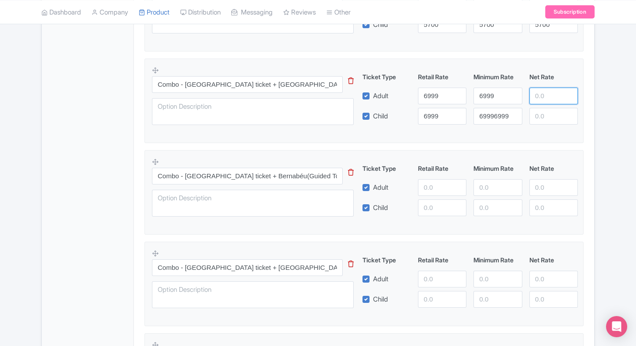
click at [544, 115] on div "Ticket Type Retail Rate Minimum Rate Net Rate Adult 6999 6999 Child 6999 699969…" at bounding box center [470, 98] width 212 height 52
paste input "6999"
click at [544, 115] on input "6999" at bounding box center [554, 116] width 48 height 17
type input "6999"
paste input "6999"
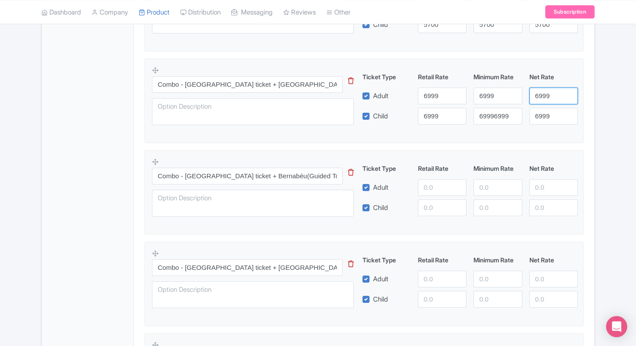
click at [546, 100] on input "6999" at bounding box center [554, 96] width 48 height 17
type input "6999"
click at [496, 111] on input "69996999" at bounding box center [498, 116] width 48 height 17
paste input "number"
type input "6999"
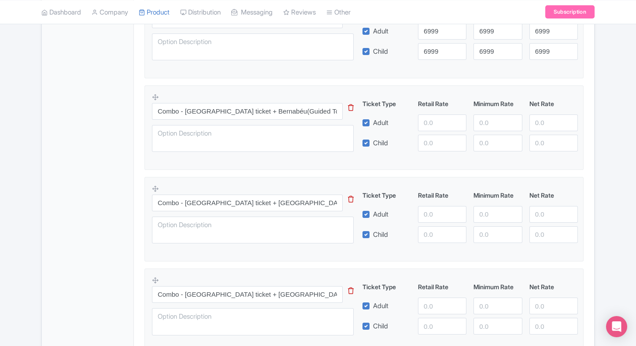
scroll to position [802, 0]
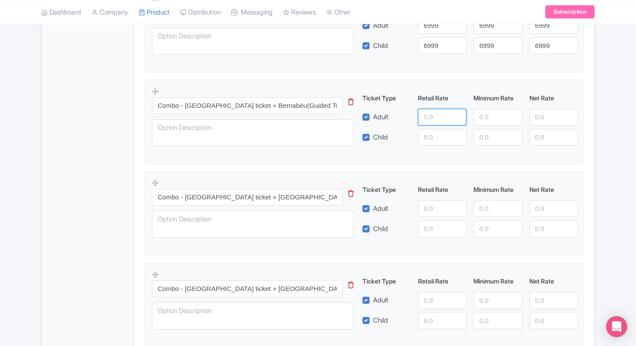
click at [442, 117] on input "number" at bounding box center [442, 117] width 48 height 17
type input "8500"
paste input "8500"
click at [437, 138] on input "8500" at bounding box center [442, 137] width 48 height 17
type input "8500"
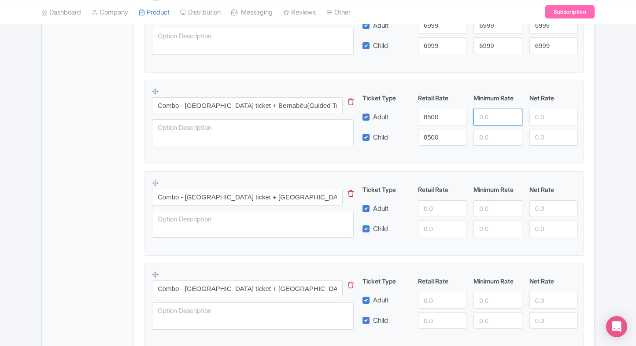
paste input "8500"
click at [490, 119] on input "8500" at bounding box center [498, 117] width 48 height 17
type input "8500"
paste input "8500"
click at [490, 130] on input "8500" at bounding box center [498, 137] width 48 height 17
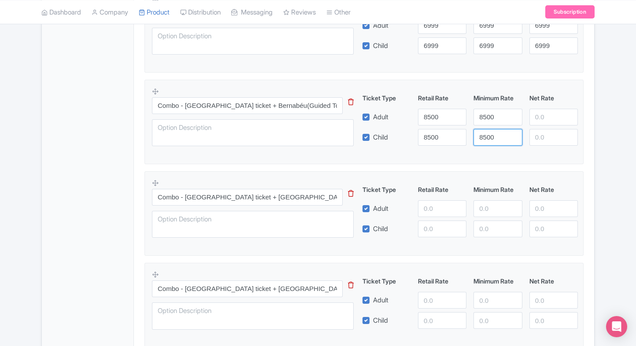
type input "8500"
paste input "8500"
click at [536, 112] on input "8500" at bounding box center [554, 117] width 48 height 17
type input "8500"
paste input "8500"
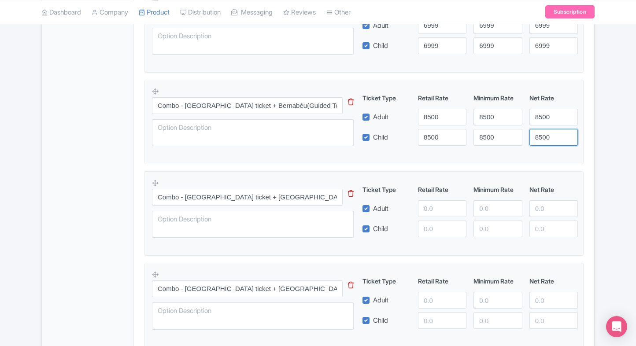
click at [545, 131] on input "8500" at bounding box center [554, 137] width 48 height 17
type input "8500"
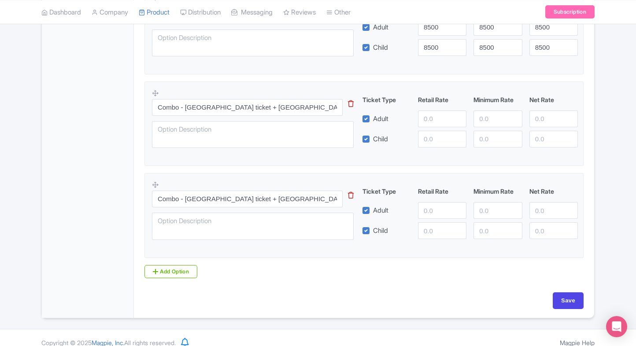
scroll to position [899, 0]
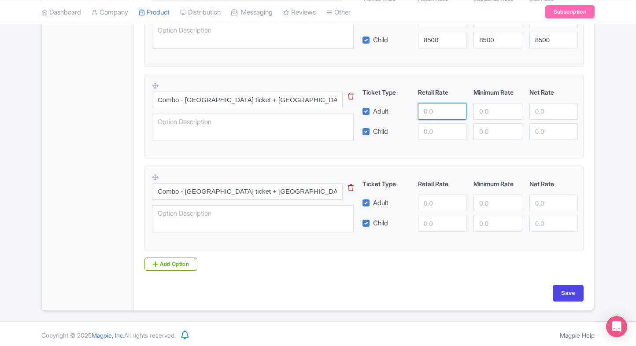
click at [434, 115] on input "number" at bounding box center [442, 111] width 48 height 17
type input "3700"
paste input "3700"
click at [433, 125] on input "3700" at bounding box center [442, 131] width 48 height 17
type input "3700"
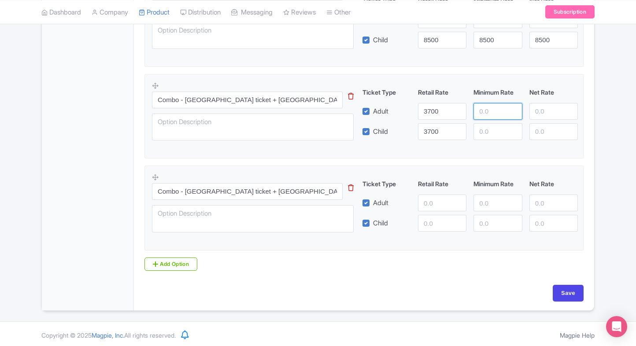
paste input "3700"
drag, startPoint x: 491, startPoint y: 113, endPoint x: 491, endPoint y: 131, distance: 18.5
click at [491, 131] on div "Ticket Type Retail Rate Minimum Rate Net Rate Adult 3700 3700 Child 3700 This t…" at bounding box center [470, 114] width 212 height 52
type input "3700"
paste input "3700"
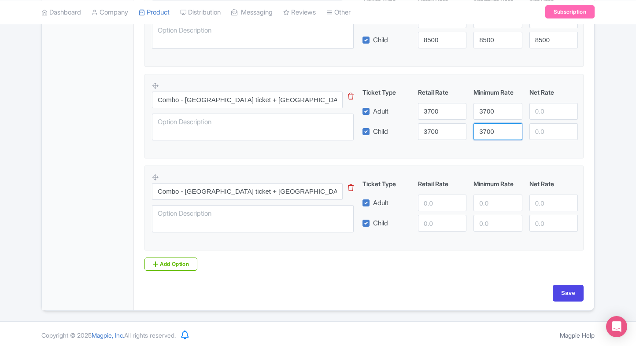
click at [491, 131] on input "3700" at bounding box center [498, 131] width 48 height 17
type input "3700"
paste
click at [538, 116] on input "3700" at bounding box center [554, 111] width 48 height 17
type input "3700"
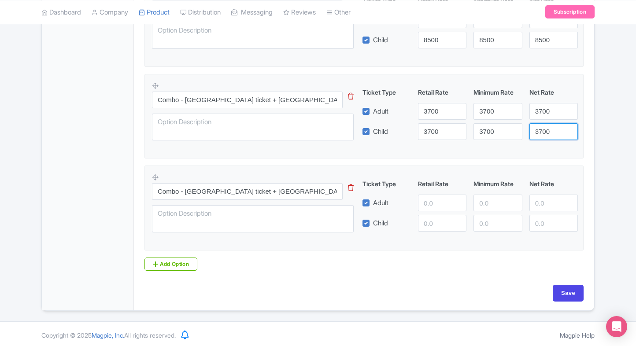
click at [542, 131] on input "3700" at bounding box center [554, 131] width 48 height 17
type input "3700"
click at [428, 196] on input "number" at bounding box center [442, 203] width 48 height 17
type input "5730"
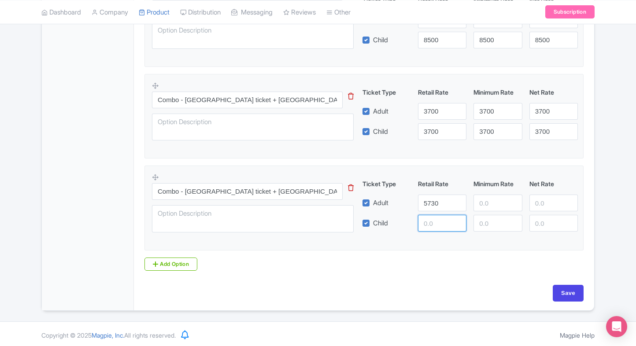
paste input "5730"
click at [431, 216] on input "5730" at bounding box center [442, 223] width 48 height 17
type input "5730"
paste input "5730"
click at [483, 200] on input "5730" at bounding box center [498, 203] width 48 height 17
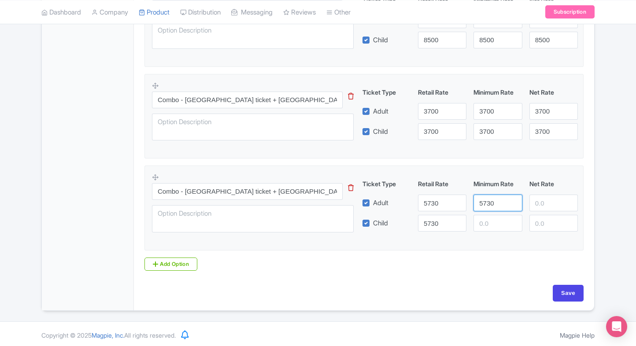
type input "5730"
paste input "5730"
click at [492, 225] on input "5730" at bounding box center [498, 223] width 48 height 17
type input "5730"
click at [542, 202] on input "5730" at bounding box center [554, 203] width 48 height 17
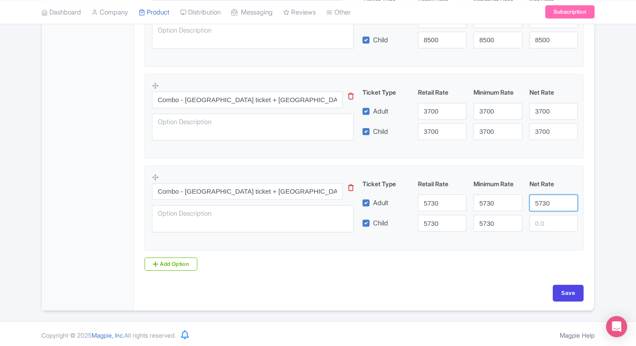
type input "5730"
click at [542, 217] on input "5730" at bounding box center [554, 223] width 48 height 17
type input "5730"
click at [572, 298] on input "Save" at bounding box center [568, 293] width 31 height 17
type input "Saving..."
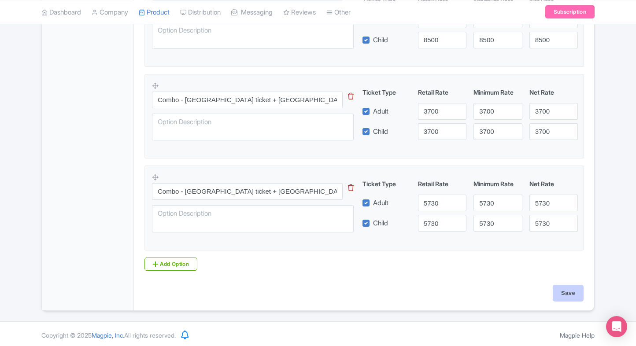
type input "Saving..."
